Goal: Information Seeking & Learning: Understand process/instructions

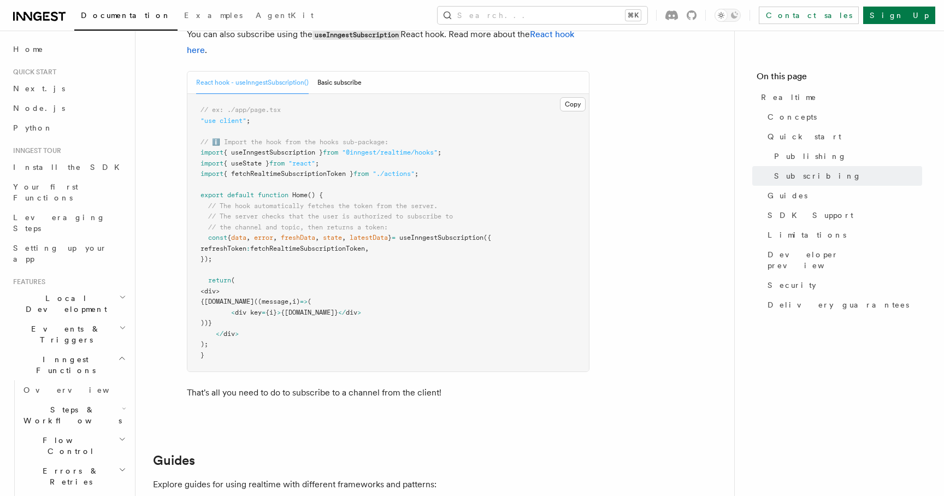
scroll to position [2194, 0]
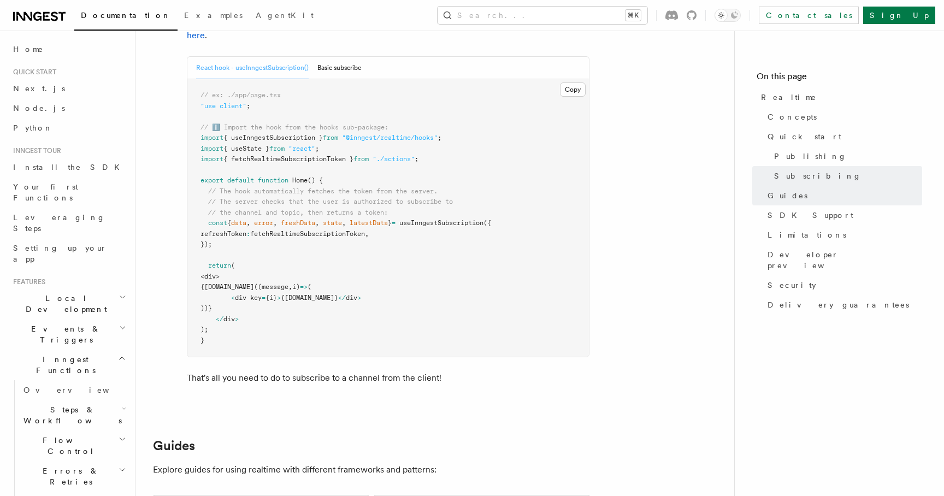
click at [321, 234] on span "fetchRealtimeSubscriptionToken" at bounding box center [307, 234] width 115 height 8
